Goal: Check status

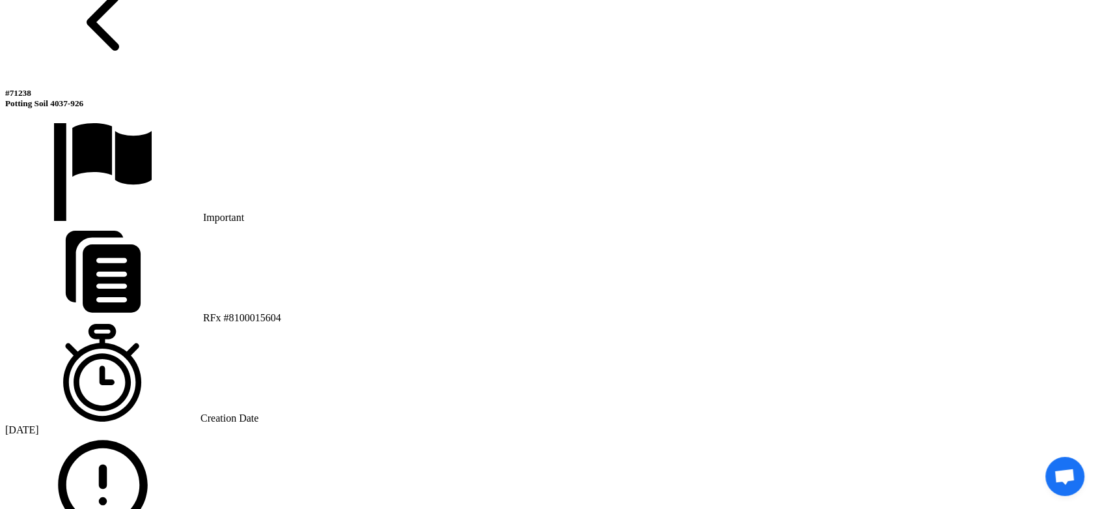
scroll to position [796, 0]
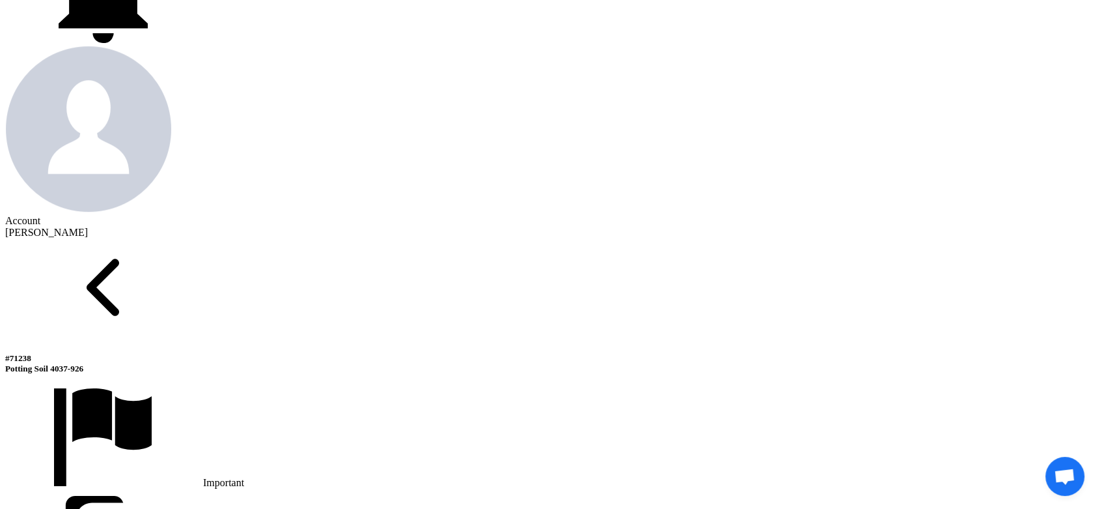
scroll to position [578, 0]
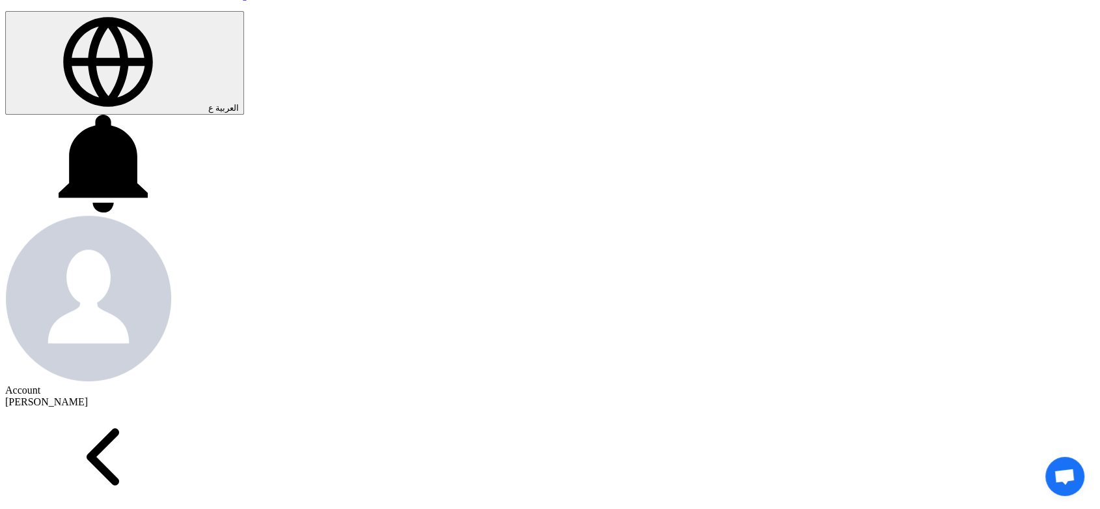
scroll to position [361, 0]
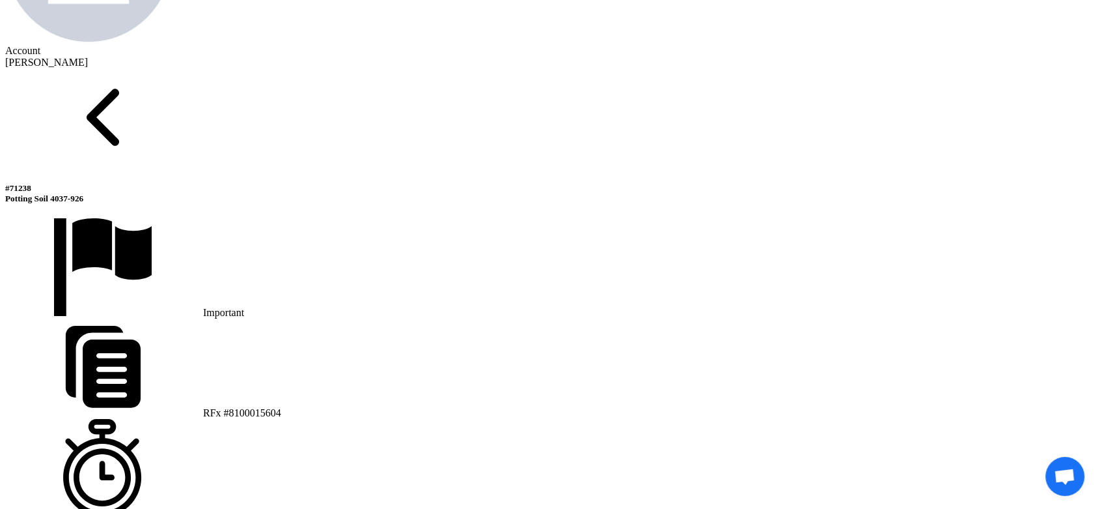
scroll to position [796, 0]
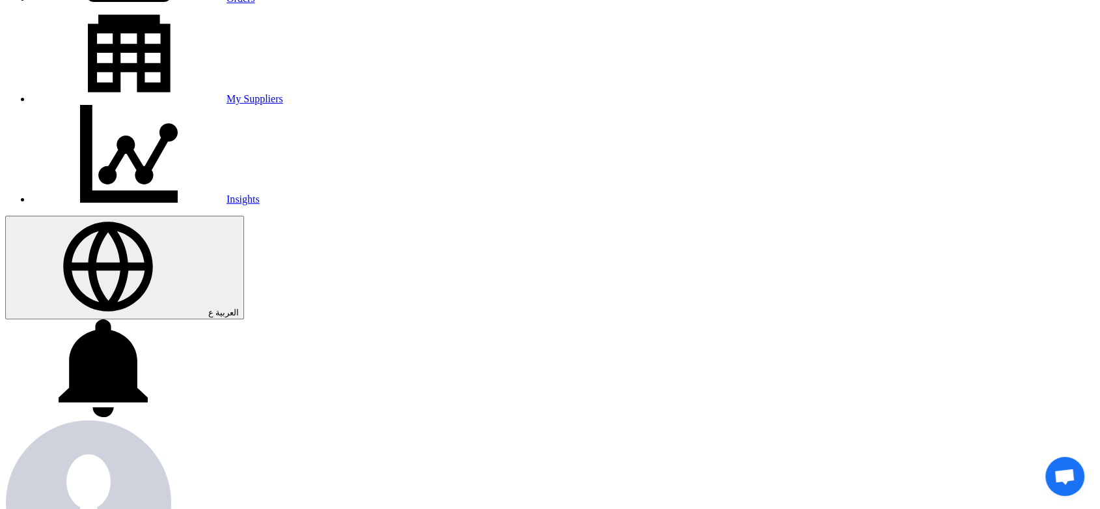
scroll to position [217, 0]
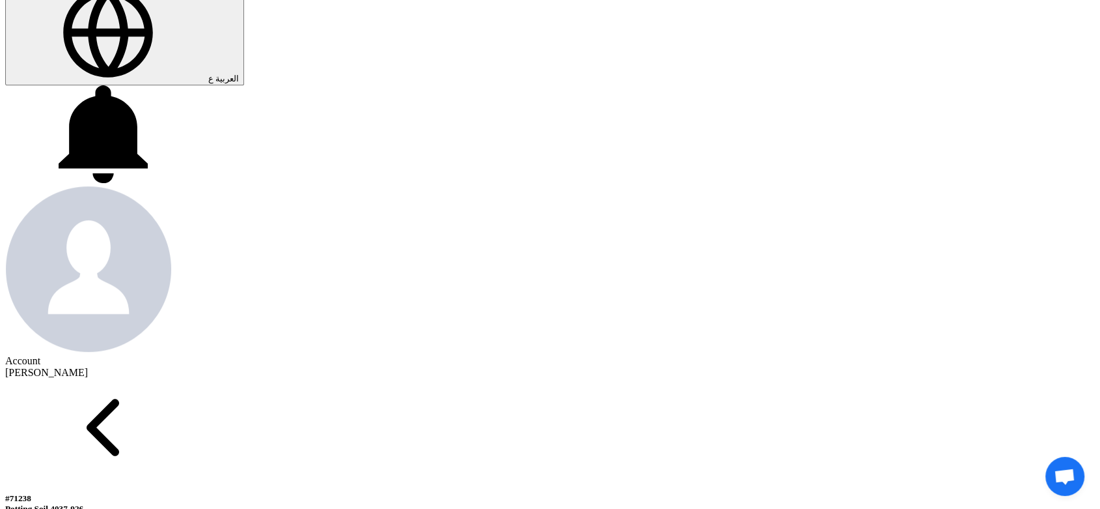
scroll to position [434, 0]
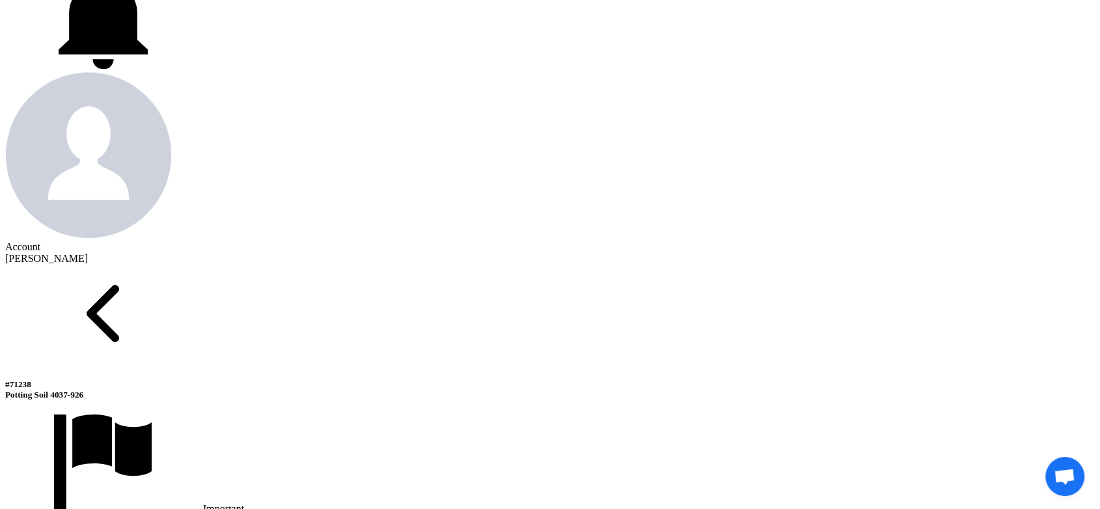
scroll to position [578, 0]
